Goal: Task Accomplishment & Management: Manage account settings

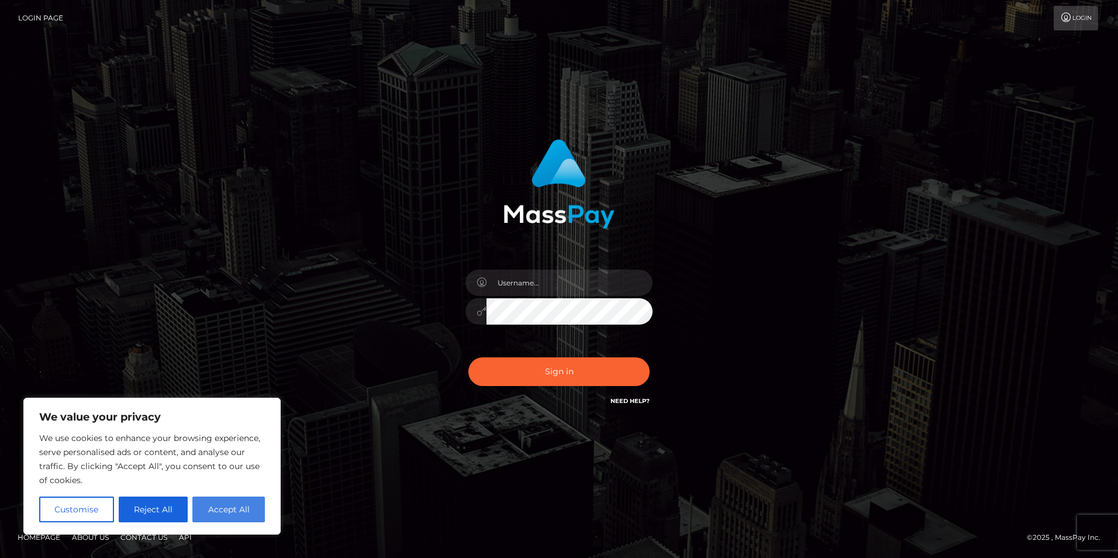
click at [239, 512] on button "Accept All" at bounding box center [228, 509] width 72 height 26
checkbox input "true"
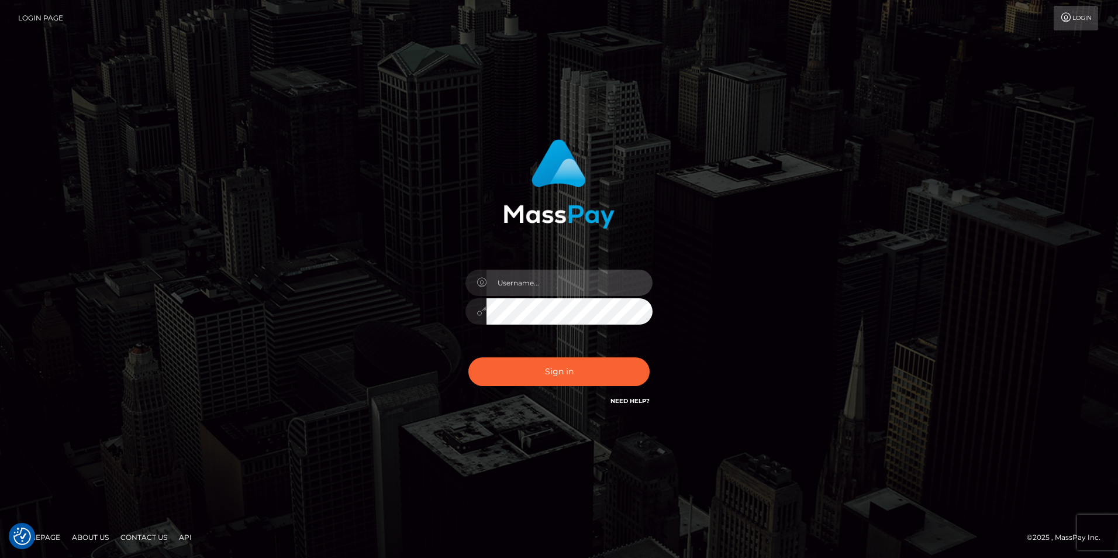
click at [524, 286] on input "text" at bounding box center [569, 283] width 166 height 26
type input "[PERSON_NAME].great"
click at [478, 310] on icon at bounding box center [482, 310] width 10 height 9
